Goal: Navigation & Orientation: Find specific page/section

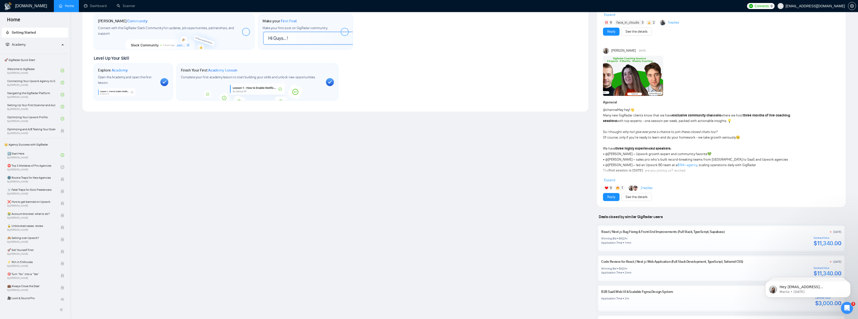
scroll to position [301, 0]
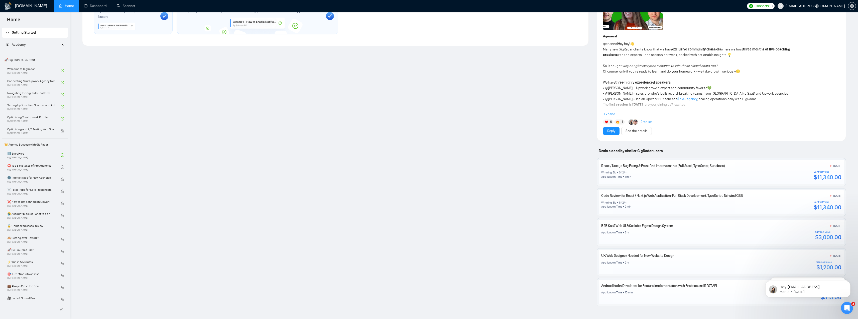
click at [239, 167] on div "Welcome to GigRadar We're excited to have you on board. Get ready to streamline…" at bounding box center [335, 12] width 515 height 586
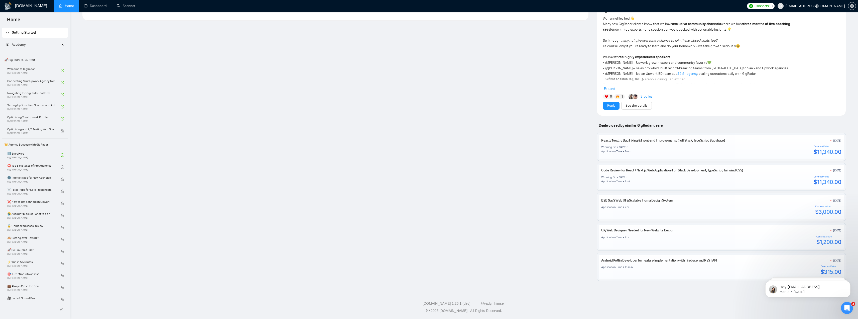
scroll to position [327, 0]
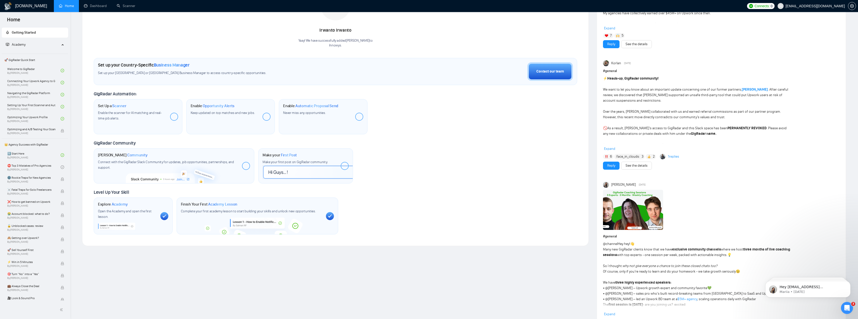
scroll to position [0, 0]
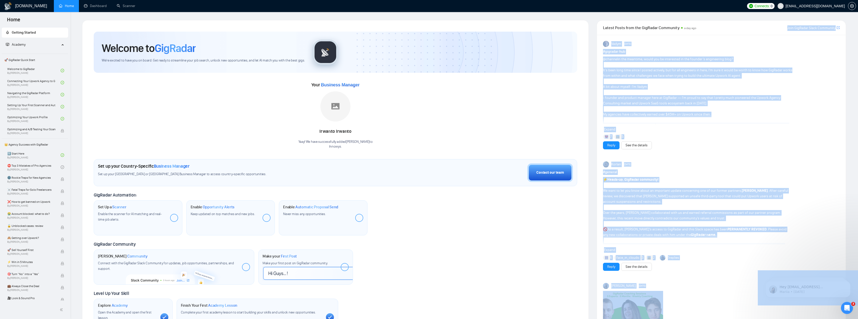
drag, startPoint x: 836, startPoint y: 28, endPoint x: 739, endPoint y: 27, distance: 96.5
click at [239, 27] on body "Home Getting Started Academy 🚀 GigRadar Quick Start Welcome to GigRadar By Vlad…" at bounding box center [429, 159] width 858 height 319
click at [239, 27] on div "Latest Posts from the GigRadar Community a day ago" at bounding box center [682, 28] width 159 height 6
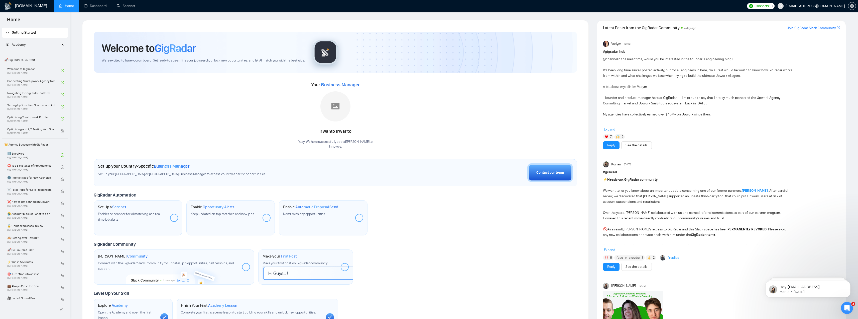
click at [239, 29] on link "Join GigRadar Slack Community" at bounding box center [812, 28] width 48 height 6
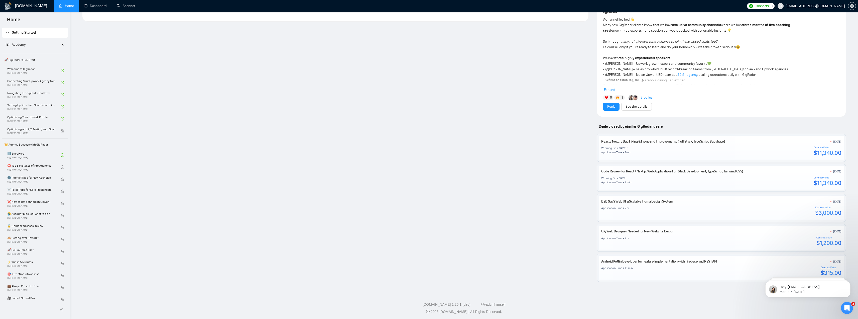
scroll to position [327, 0]
click at [239, 123] on span "Deals closed by similar GigRadar users" at bounding box center [631, 124] width 68 height 9
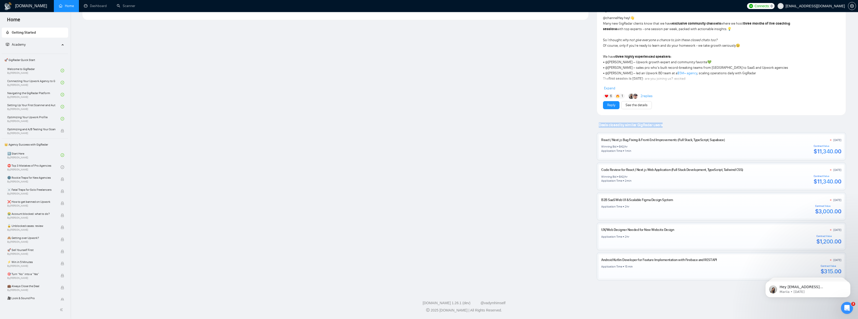
click at [239, 123] on span "Deals closed by similar GigRadar users" at bounding box center [631, 124] width 68 height 9
click at [239, 208] on div "2 hr" at bounding box center [627, 206] width 5 height 4
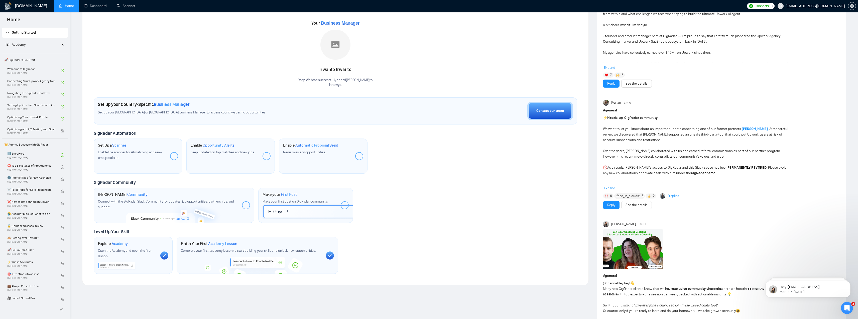
scroll to position [0, 0]
